Goal: Task Accomplishment & Management: Complete application form

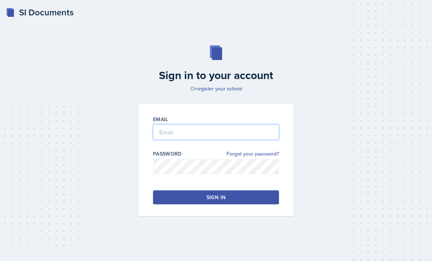
click at [167, 140] on input "email" at bounding box center [216, 131] width 126 height 15
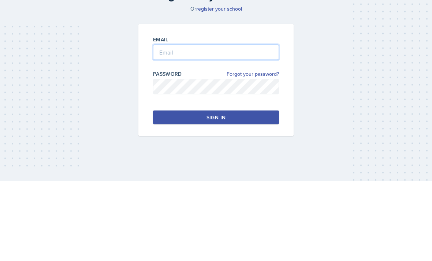
type input "[PERSON_NAME][EMAIL_ADDRESS][PERSON_NAME][DOMAIN_NAME]"
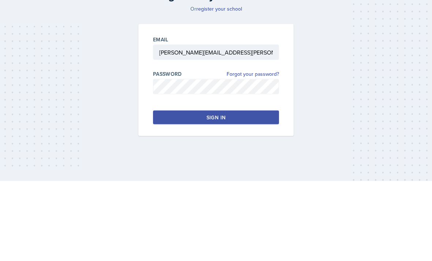
scroll to position [23, 0]
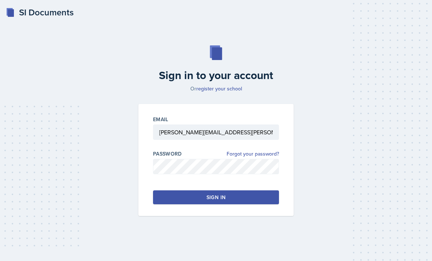
click at [243, 190] on button "Sign in" at bounding box center [216, 197] width 126 height 14
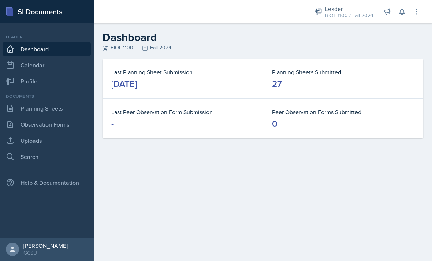
click at [356, 15] on div "BIOL 1100 / Fall 2024" at bounding box center [349, 16] width 48 height 8
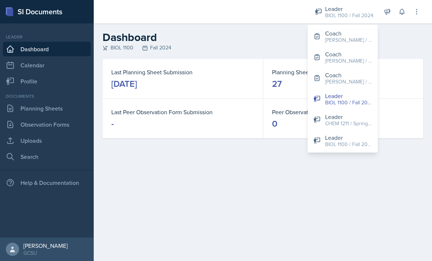
click at [360, 40] on div "[PERSON_NAME] / Spring 2025" at bounding box center [348, 40] width 47 height 8
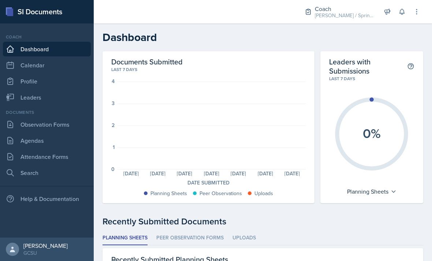
click at [21, 156] on link "Attendance Forms" at bounding box center [47, 156] width 88 height 15
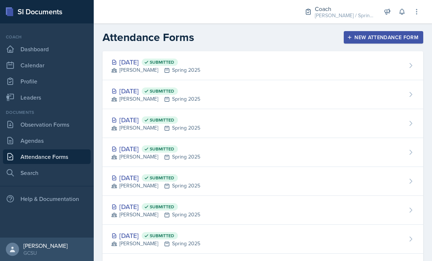
click at [358, 13] on div "[PERSON_NAME] / Spring 2025" at bounding box center [344, 16] width 59 height 8
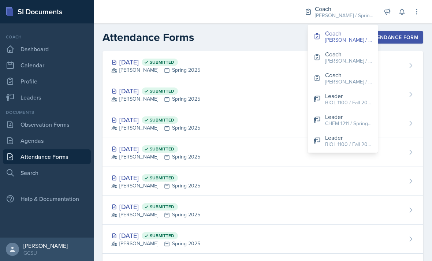
click at [362, 79] on div "[PERSON_NAME] / Fall 2025" at bounding box center [348, 82] width 47 height 8
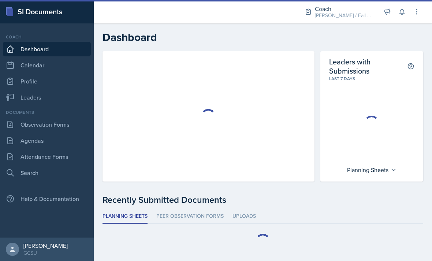
click at [42, 156] on link "Attendance Forms" at bounding box center [47, 156] width 88 height 15
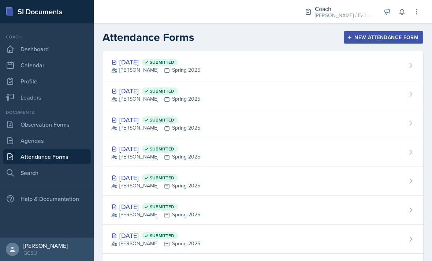
click at [364, 14] on div "[PERSON_NAME] / Fall 2025" at bounding box center [344, 16] width 59 height 8
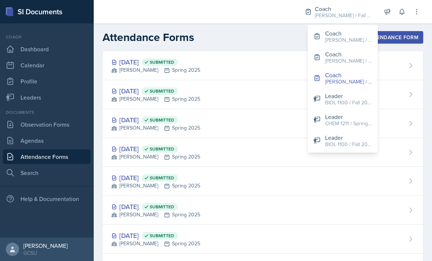
click at [358, 12] on div "[PERSON_NAME] / Fall 2025" at bounding box center [344, 16] width 59 height 8
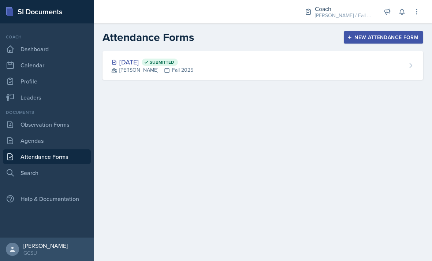
click at [389, 64] on div "[DATE] Submitted [PERSON_NAME] Fall 2025" at bounding box center [263, 65] width 321 height 29
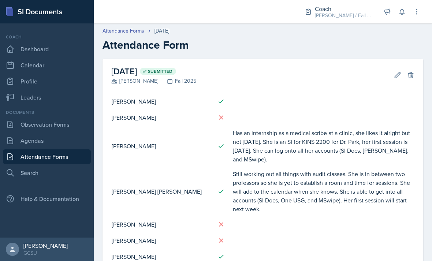
click at [395, 71] on icon at bounding box center [397, 74] width 7 height 7
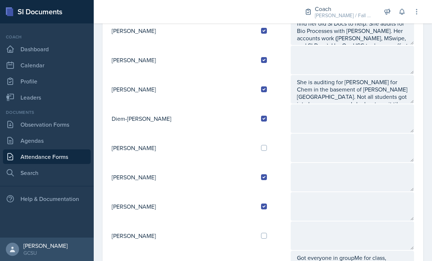
scroll to position [377, 0]
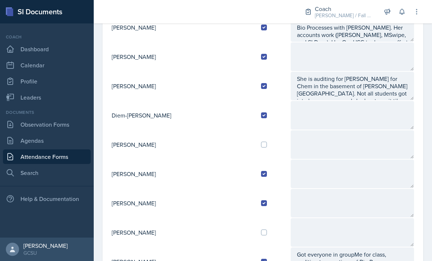
click at [261, 147] on input "checkbox" at bounding box center [264, 145] width 6 height 6
checkbox input "true"
click at [303, 148] on textarea at bounding box center [352, 144] width 123 height 29
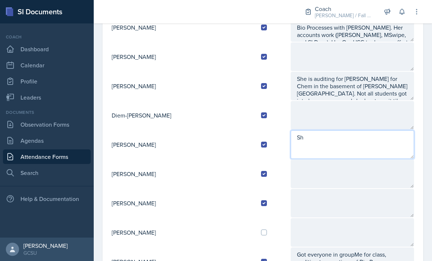
type textarea "S"
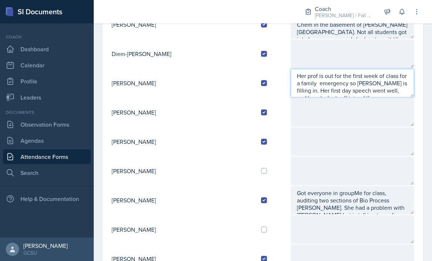
scroll to position [5, 0]
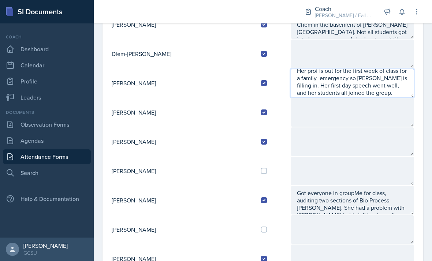
click at [323, 88] on textarea "Her prof is out for the first week of class for a family emergency so [PERSON_N…" at bounding box center [352, 83] width 123 height 29
click at [298, 92] on textarea "Her prof is out for the first week of class for a family emergency so [PERSON_N…" at bounding box center [352, 83] width 123 height 29
click at [302, 78] on textarea "Her prof is out for the first week of class for a family emergency so [PERSON_N…" at bounding box center [352, 83] width 123 height 29
click at [291, 89] on textarea "Her prof is out for the first week of class for a family emergency so [PERSON_N…" at bounding box center [352, 83] width 123 height 29
click at [338, 97] on textarea "Her prof is out for the first week of class for a family emergency so [PERSON_N…" at bounding box center [352, 83] width 123 height 29
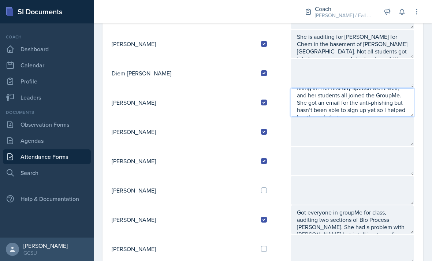
scroll to position [420, 0]
click at [387, 108] on textarea "Her prof is out for the first week of class for a family emergency so [PERSON_N…" at bounding box center [352, 102] width 123 height 29
click at [404, 109] on textarea "Her prof is out for the first week of class for a family emergency so [PERSON_N…" at bounding box center [352, 102] width 123 height 29
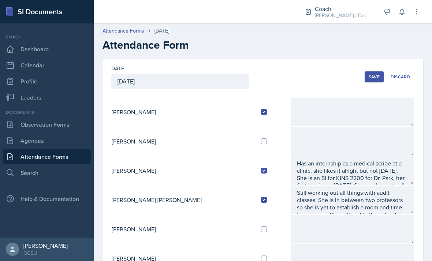
scroll to position [0, 0]
type textarea "Her prof is out for the first week of class for a family emergency so [PERSON_N…"
click at [371, 77] on div "Save" at bounding box center [374, 77] width 11 height 6
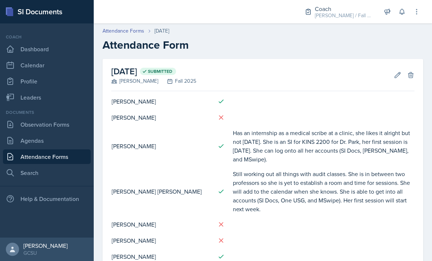
scroll to position [13, 0]
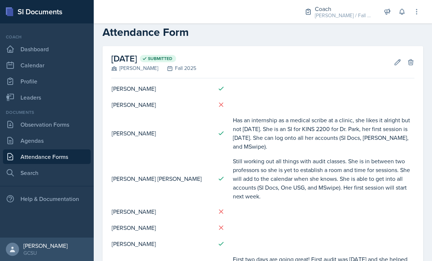
click at [396, 61] on icon at bounding box center [397, 62] width 7 height 7
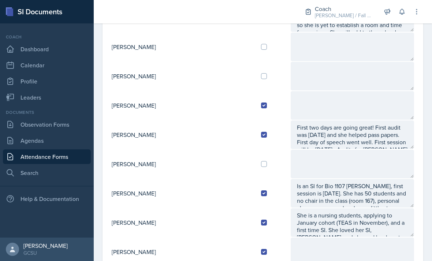
scroll to position [193, 0]
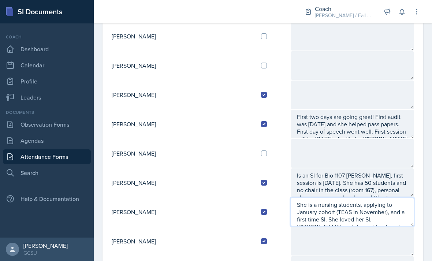
click at [343, 203] on textarea "She is a nursing students, applying to January cohort (TEAS in November), and a…" at bounding box center [352, 212] width 123 height 29
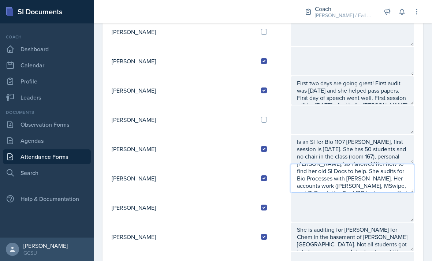
scroll to position [226, 0]
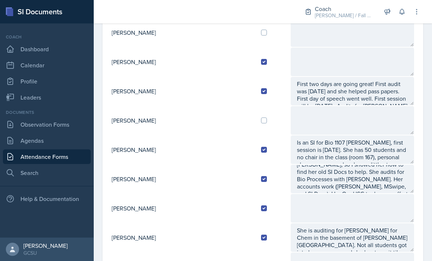
click at [261, 120] on input "checkbox" at bounding box center [264, 121] width 6 height 6
checkbox input "true"
click at [328, 116] on textarea at bounding box center [352, 120] width 123 height 29
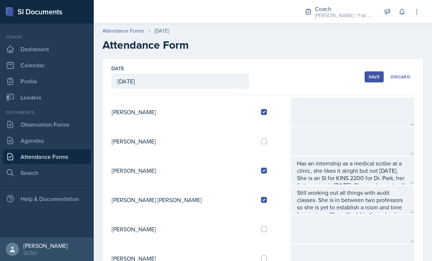
scroll to position [0, 0]
type textarea "She wants to make up the stuff from the training. She did make a groupMe and ga…"
click at [369, 79] on div "Save" at bounding box center [374, 77] width 11 height 6
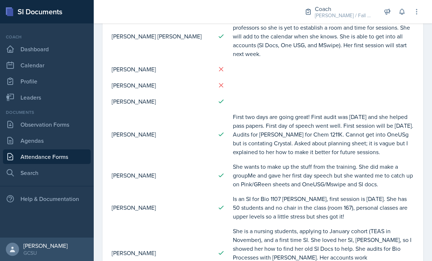
scroll to position [189, 0]
